Goal: Information Seeking & Learning: Learn about a topic

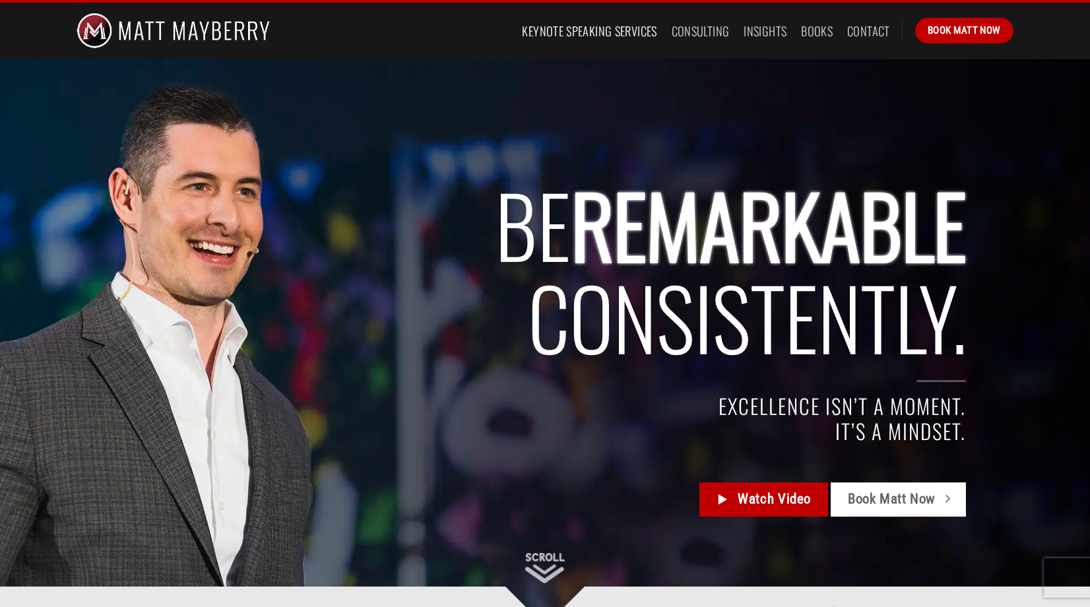
click at [588, 24] on link "Keynote Speaking Services" at bounding box center [589, 31] width 135 height 24
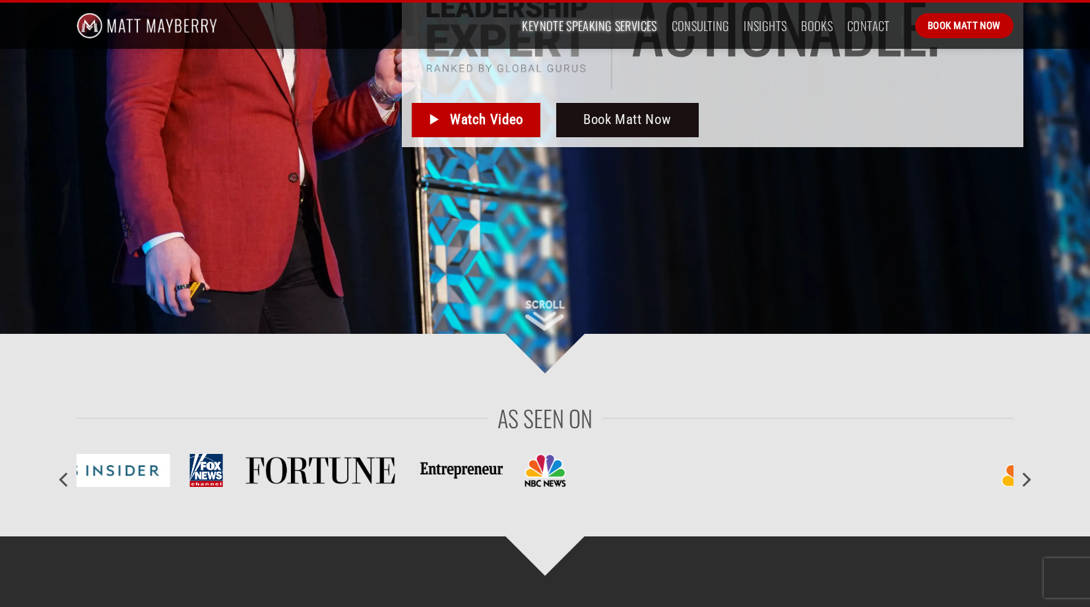
scroll to position [7, 0]
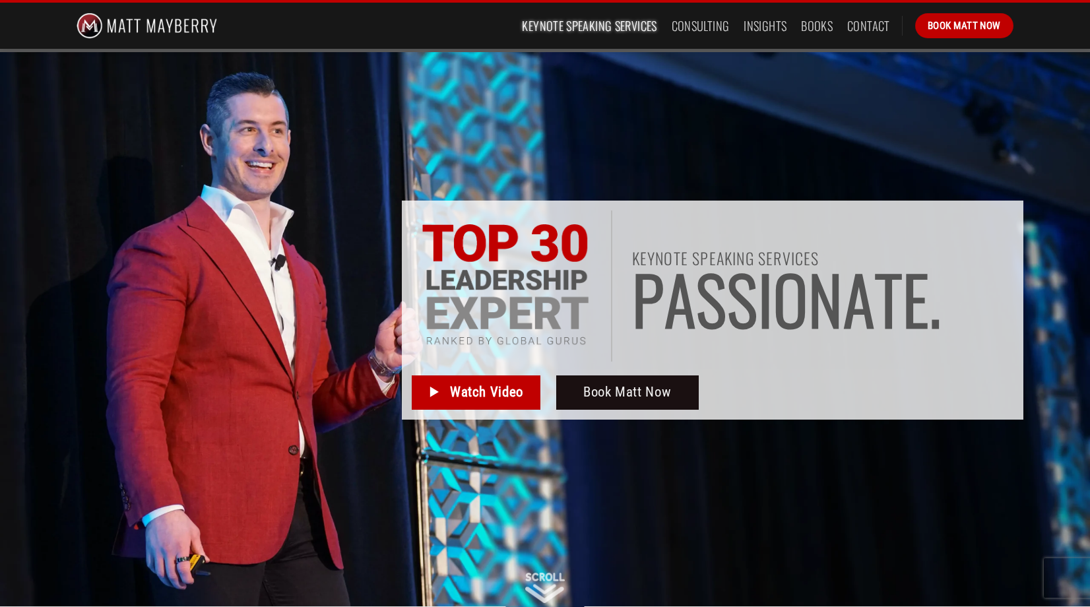
click at [162, 26] on img at bounding box center [147, 26] width 140 height 46
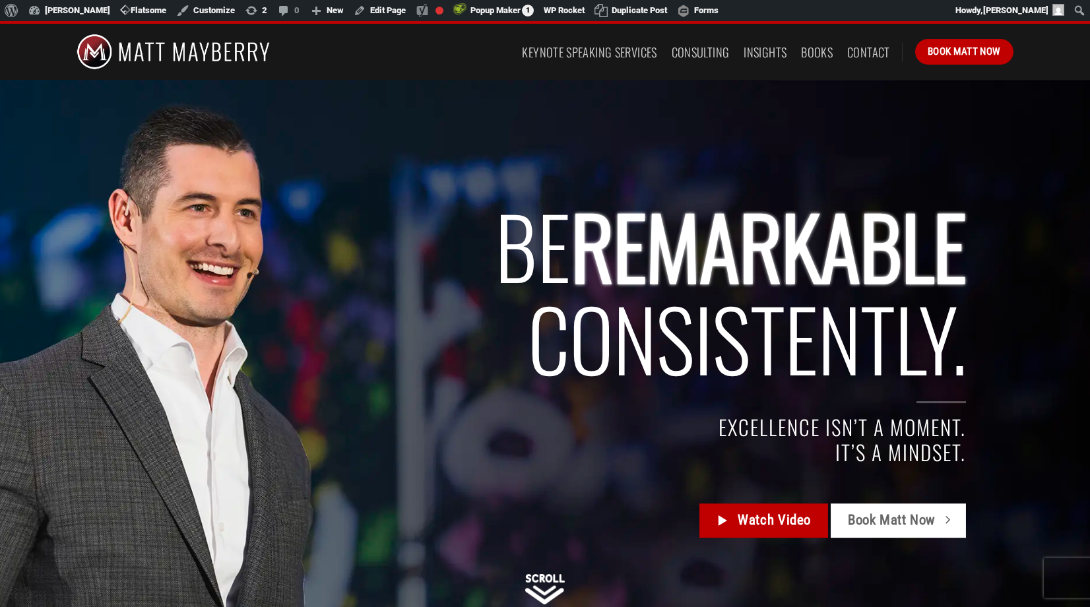
click at [462, 296] on h2 "BE REMARKABLE Consistently." at bounding box center [573, 291] width 784 height 185
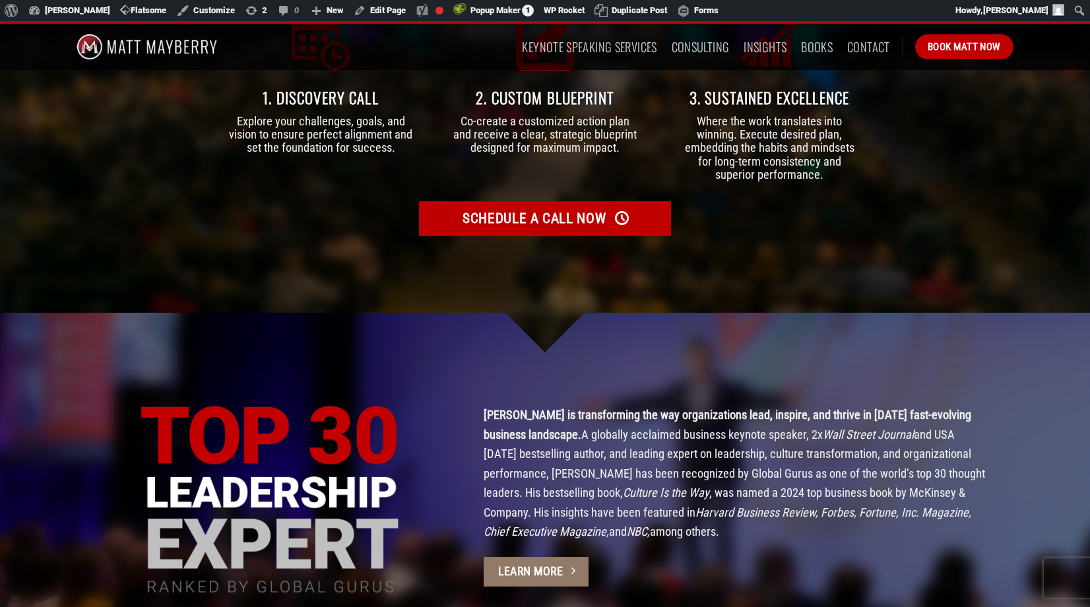
scroll to position [3185, 0]
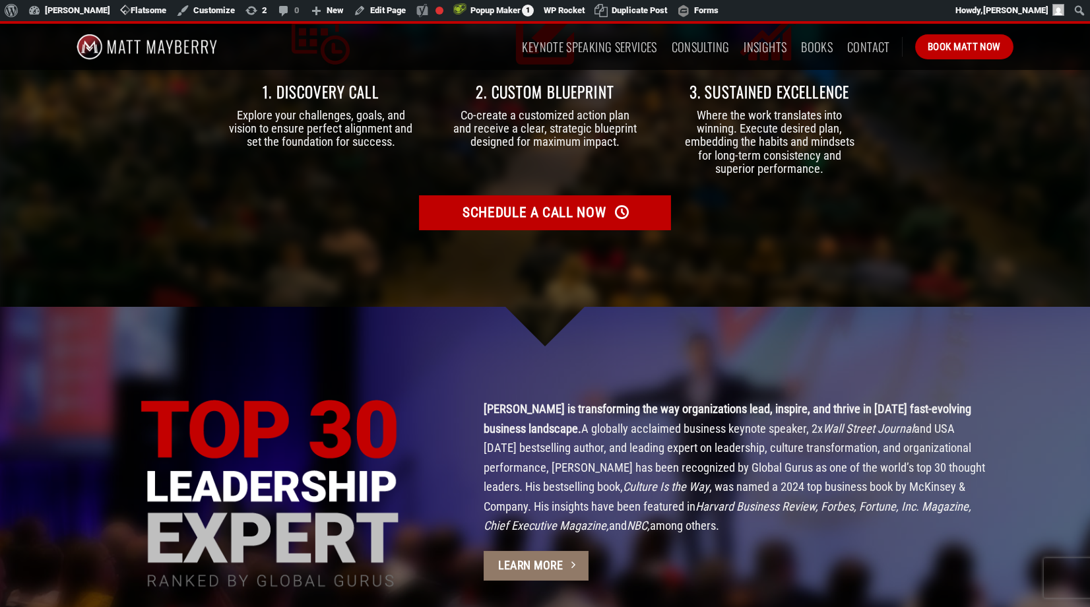
drag, startPoint x: 654, startPoint y: 509, endPoint x: 480, endPoint y: 396, distance: 207.1
click at [480, 399] on div "About Matt Matt Mayberry is transforming the way organizations lead, inspire, a…" at bounding box center [748, 495] width 569 height 193
copy p "Matt Mayberry is transforming the way organizations lead, inspire, and thrive i…"
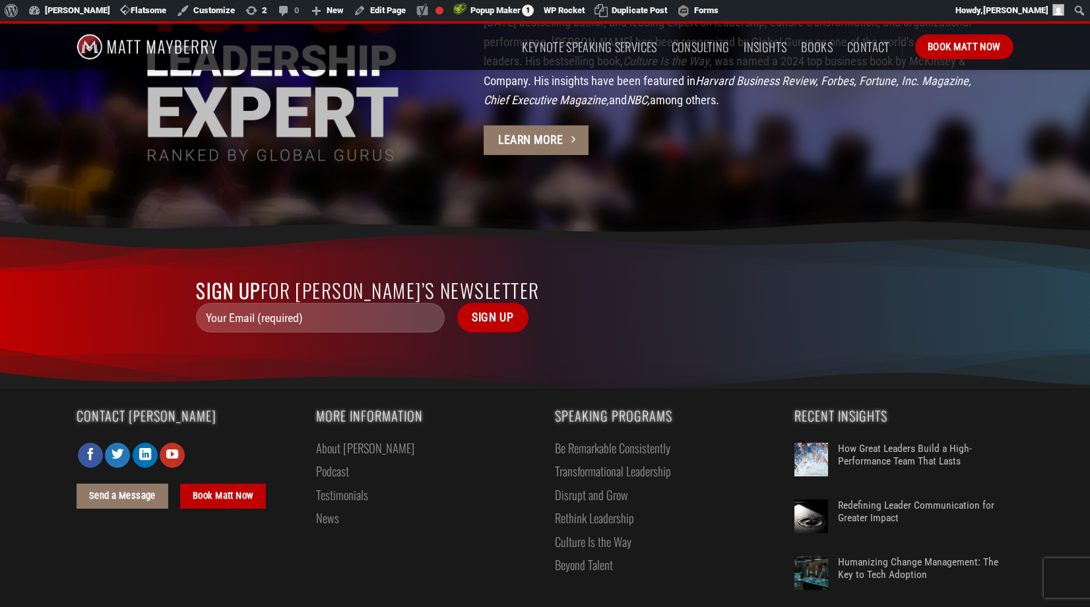
scroll to position [3621, 0]
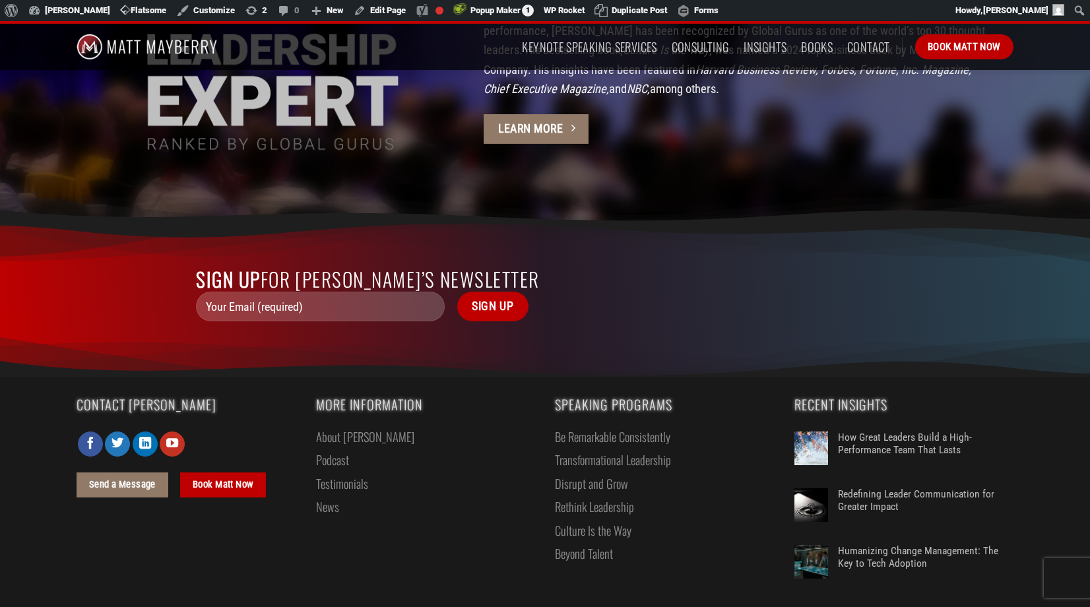
click at [338, 425] on link "About [PERSON_NAME]" at bounding box center [365, 436] width 98 height 23
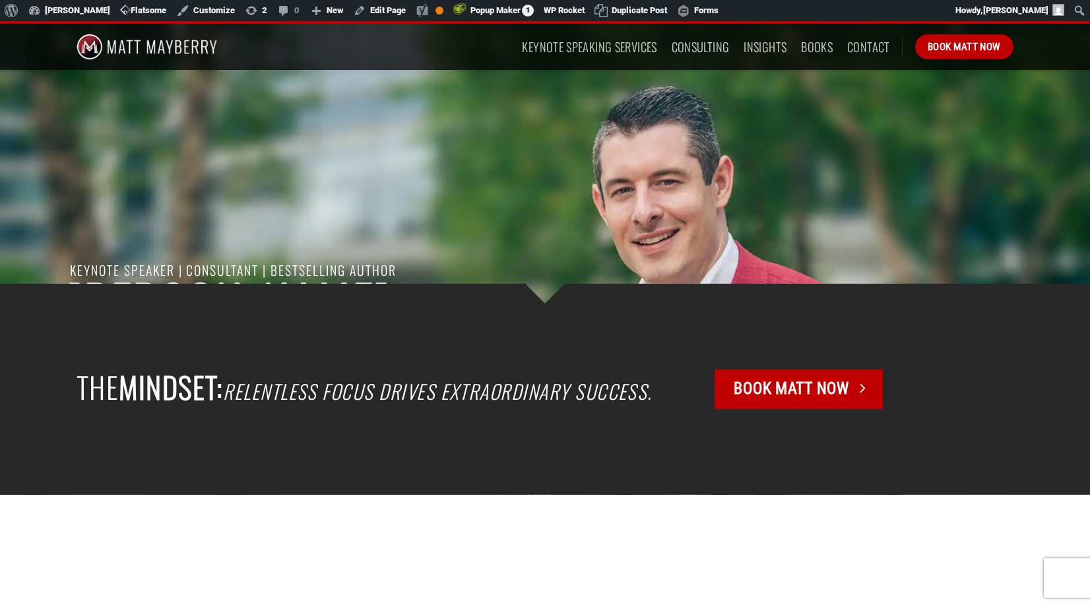
scroll to position [344, 0]
click at [375, 389] on em "Relentless focus drives extraordinary success." at bounding box center [437, 390] width 429 height 29
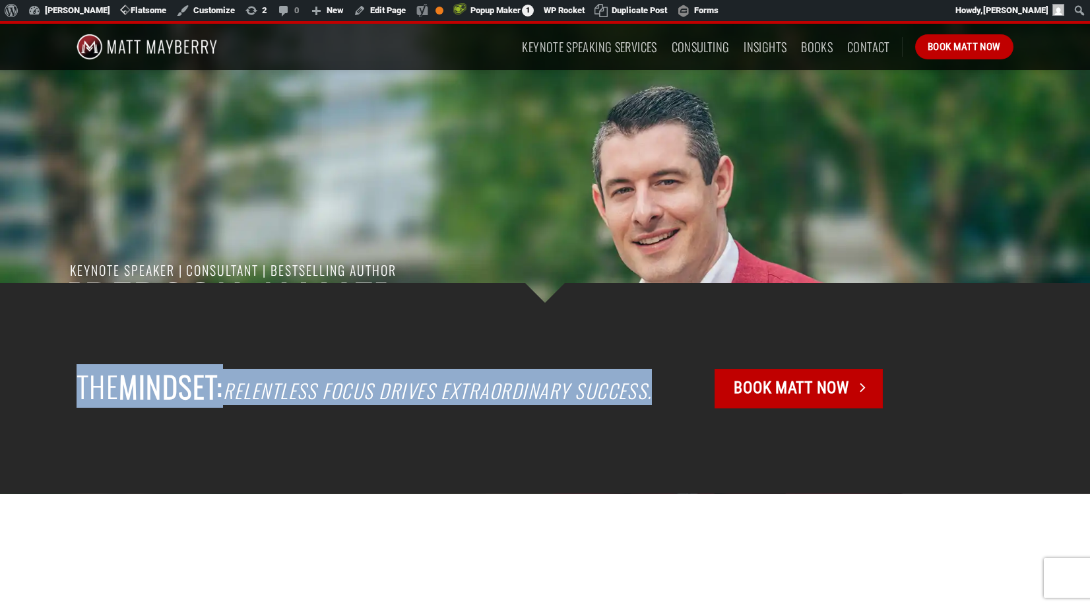
click at [375, 389] on em "Relentless focus drives extraordinary success." at bounding box center [437, 390] width 429 height 29
copy div "The Mindset: Relentless focus drives extraordinary success."
